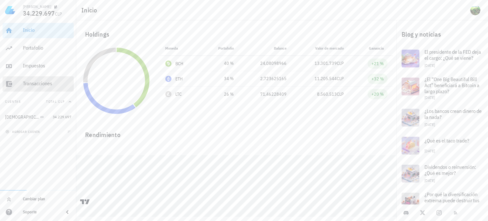
click at [43, 82] on div "Transacciones" at bounding box center [47, 83] width 48 height 6
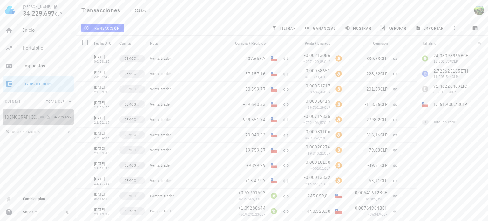
click at [12, 118] on div "[DEMOGRAPHIC_DATA]" at bounding box center [22, 116] width 34 height 5
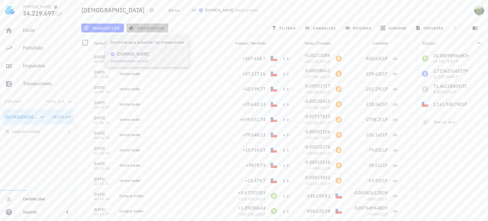
click at [145, 28] on span "sincronizar" at bounding box center [147, 27] width 34 height 5
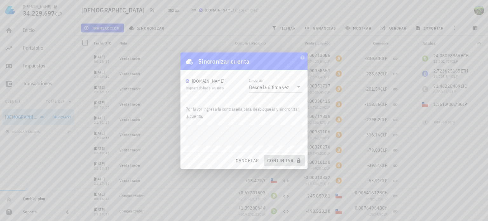
click at [273, 158] on span "continuar" at bounding box center [285, 161] width 36 height 6
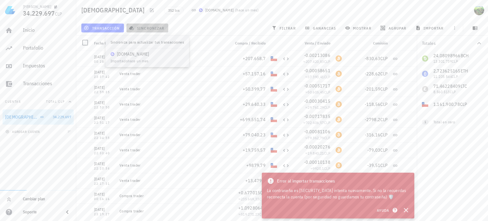
click at [156, 28] on span "sincronizar" at bounding box center [147, 27] width 34 height 5
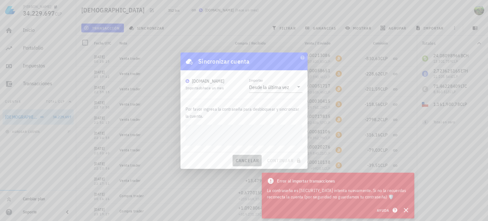
click at [250, 159] on span "cancelar" at bounding box center [247, 161] width 24 height 6
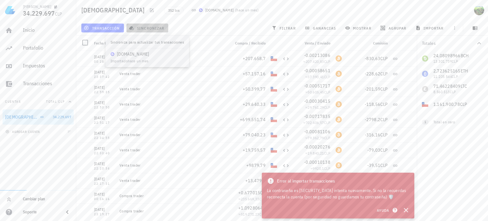
click at [151, 30] on span "sincronizar" at bounding box center [147, 27] width 34 height 5
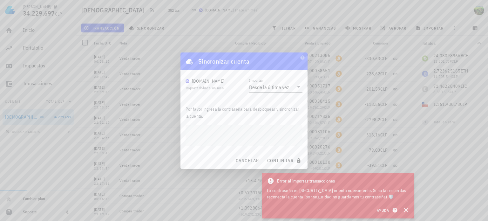
click at [301, 87] on icon at bounding box center [299, 87] width 8 height 8
click at [225, 114] on p "Por favor ingresa la contraseña para desbloquear y sincronizar la cuenta." at bounding box center [244, 112] width 117 height 14
click at [264, 155] on button "continuar" at bounding box center [284, 160] width 41 height 11
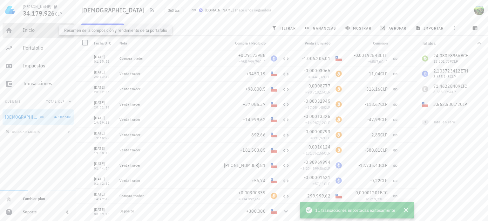
click at [28, 33] on div "Inicio" at bounding box center [47, 30] width 48 height 6
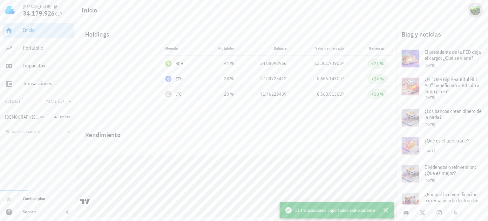
click at [471, 12] on div "avatar" at bounding box center [475, 10] width 10 height 10
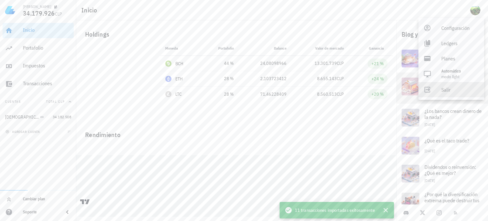
click at [444, 89] on div "Salir" at bounding box center [460, 89] width 38 height 13
